Goal: Learn about a topic: Learn about a topic

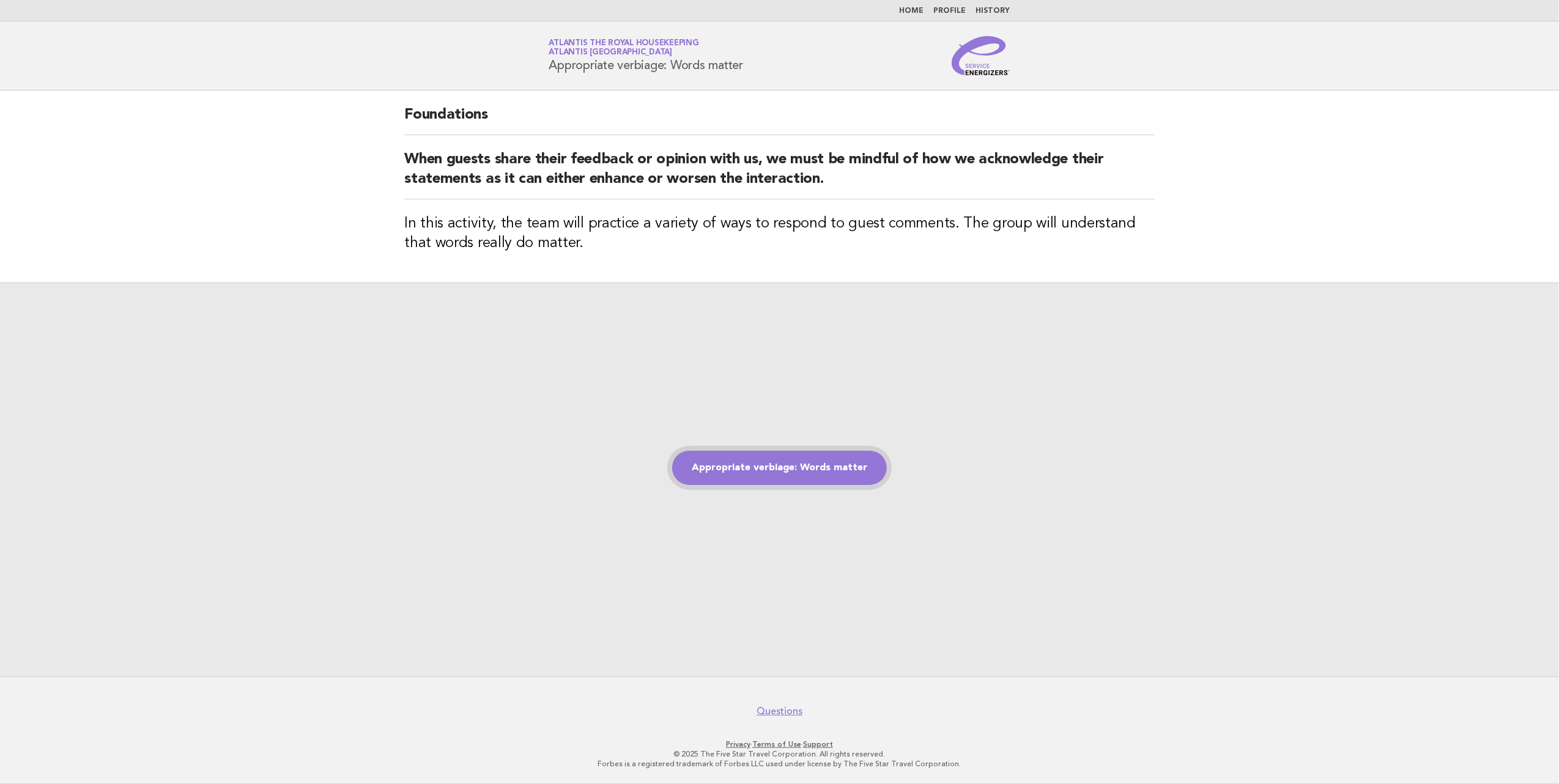
click at [769, 471] on link "Appropriate verbiage: Words matter" at bounding box center [780, 468] width 215 height 35
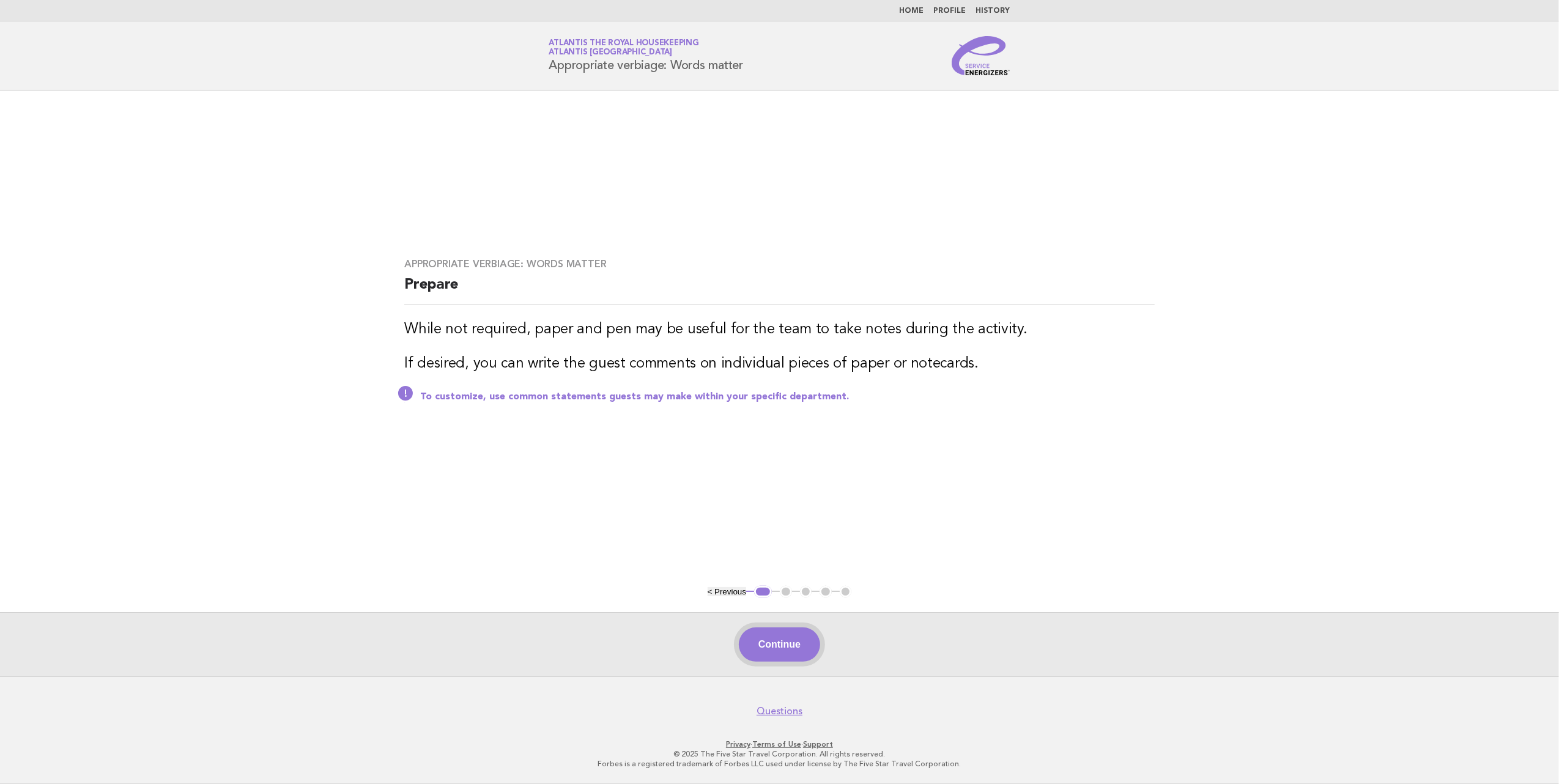
click at [775, 650] on button "Continue" at bounding box center [780, 645] width 82 height 35
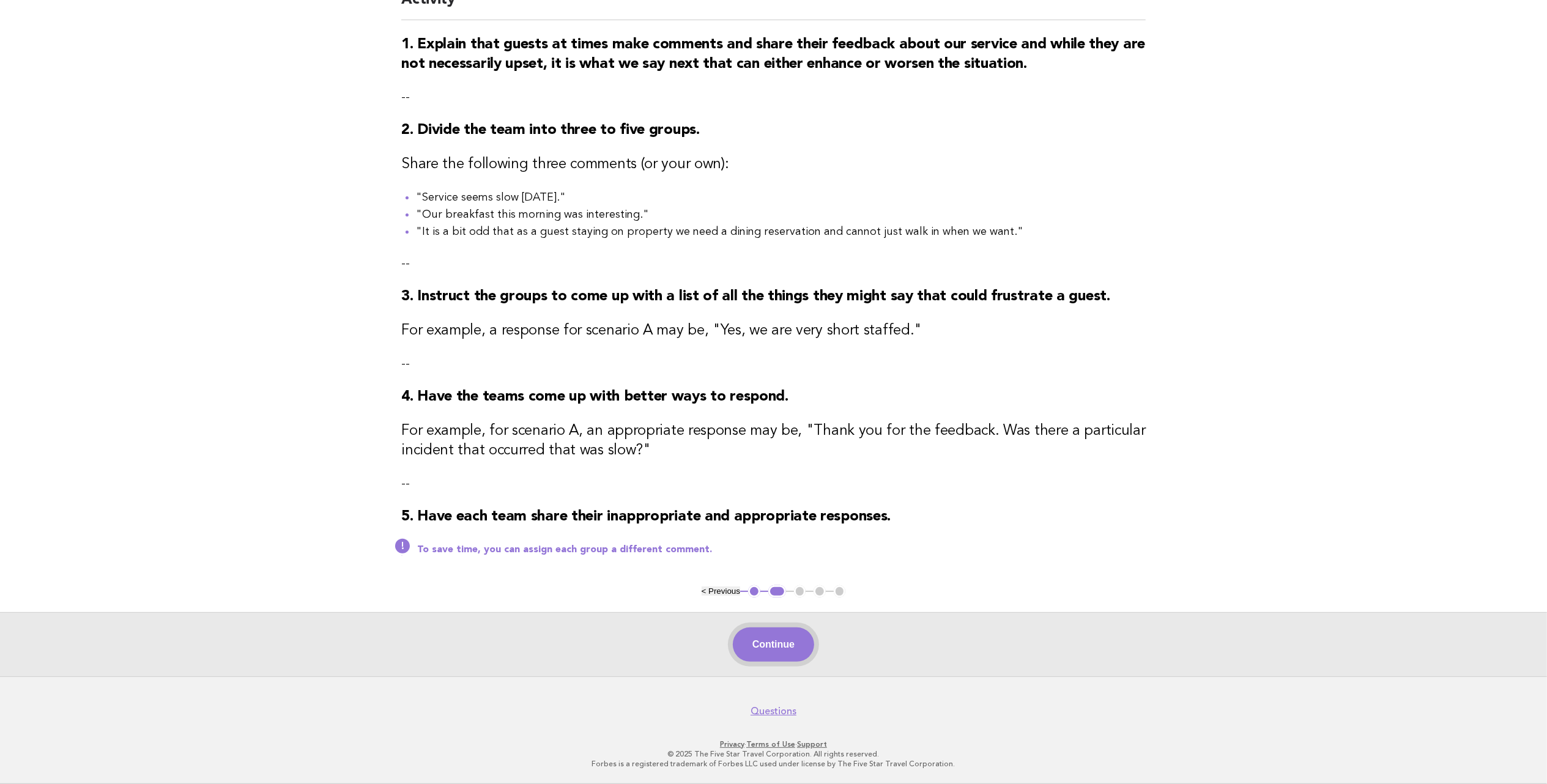
click at [789, 637] on button "Continue" at bounding box center [774, 645] width 82 height 35
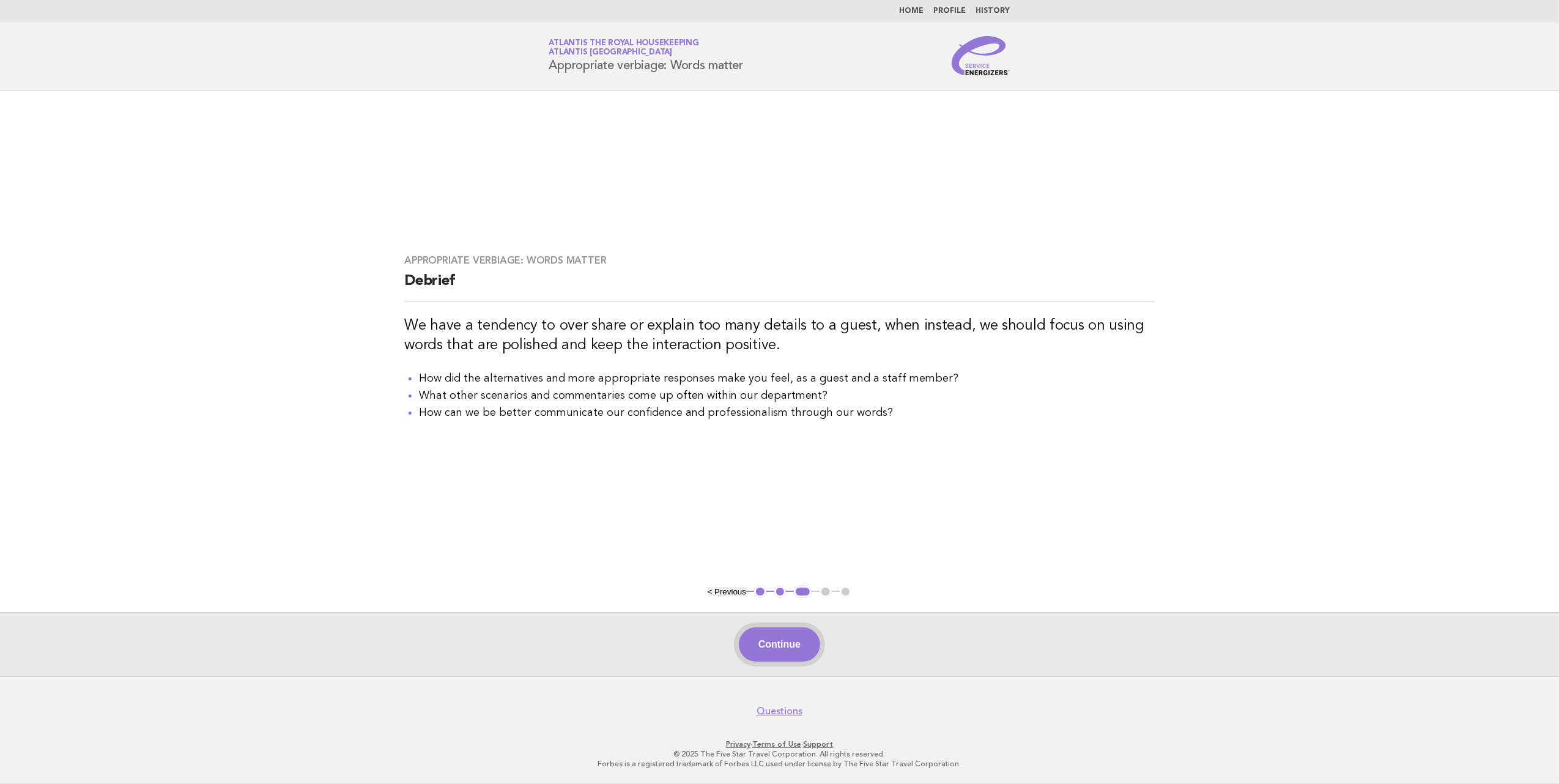
click at [791, 637] on button "Continue" at bounding box center [780, 645] width 82 height 35
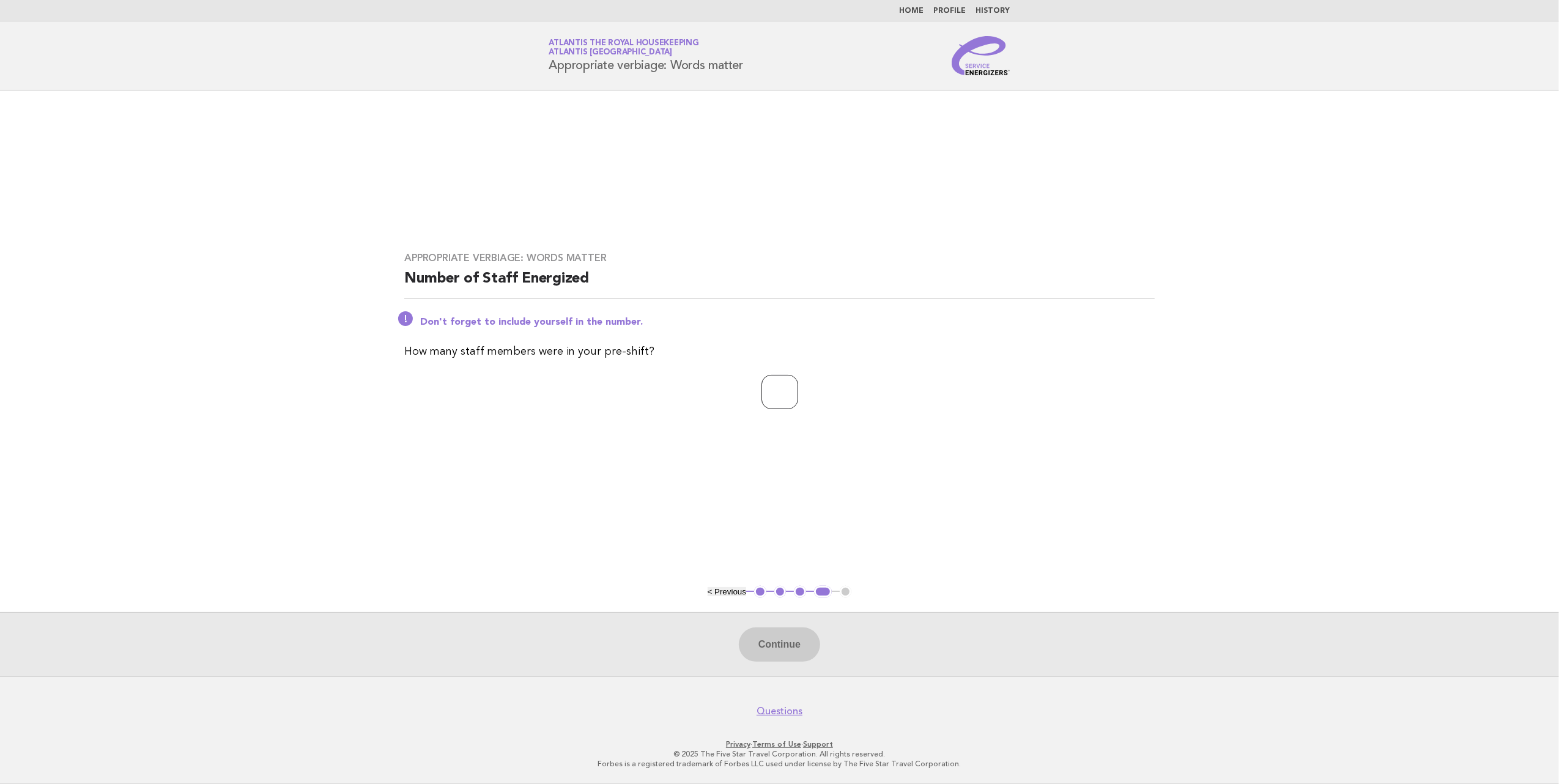
click at [775, 397] on input "number" at bounding box center [780, 392] width 37 height 35
type input "**"
click at [808, 647] on button "Continue" at bounding box center [780, 645] width 82 height 35
